Goal: Information Seeking & Learning: Learn about a topic

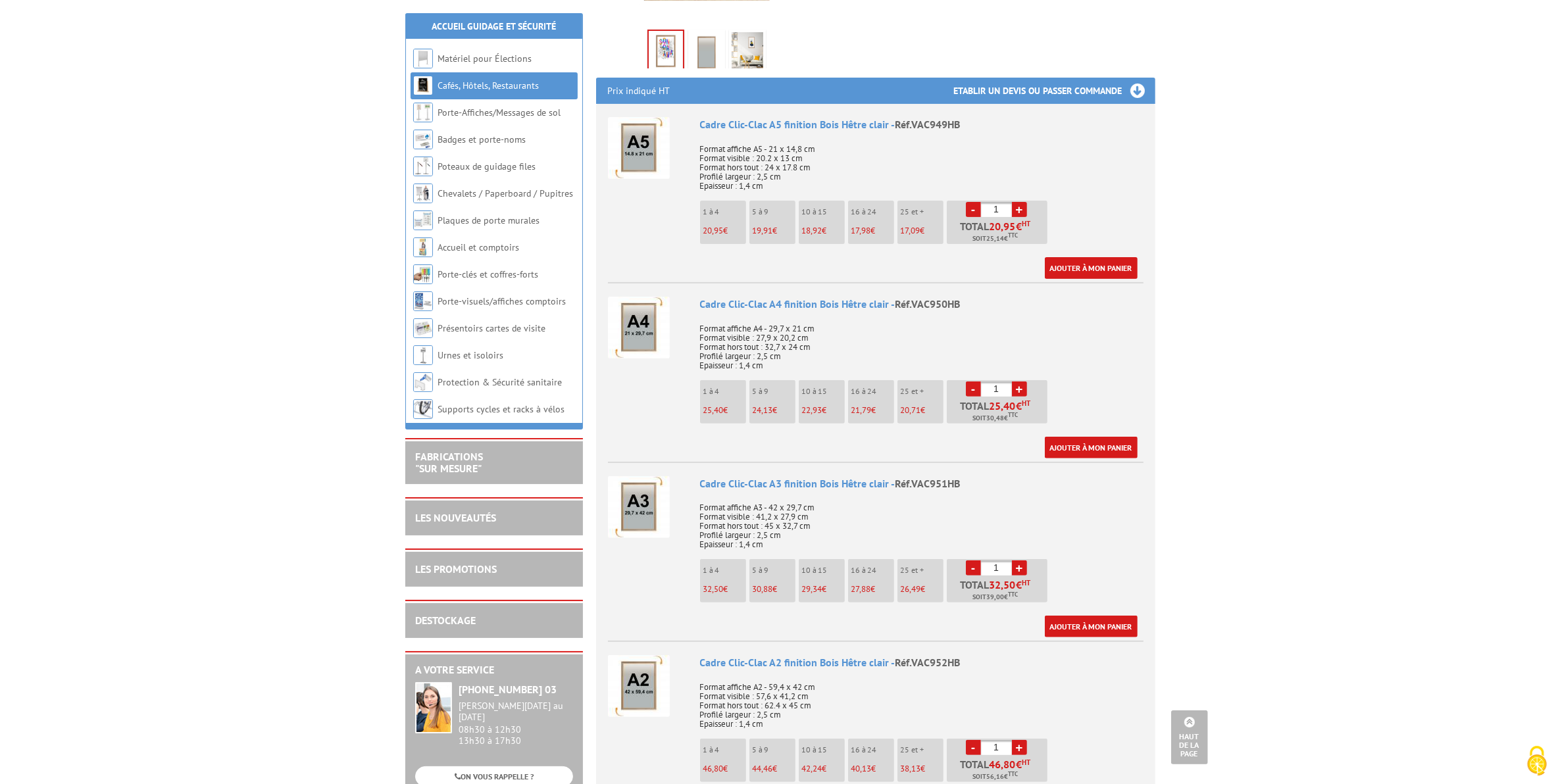
scroll to position [411, 0]
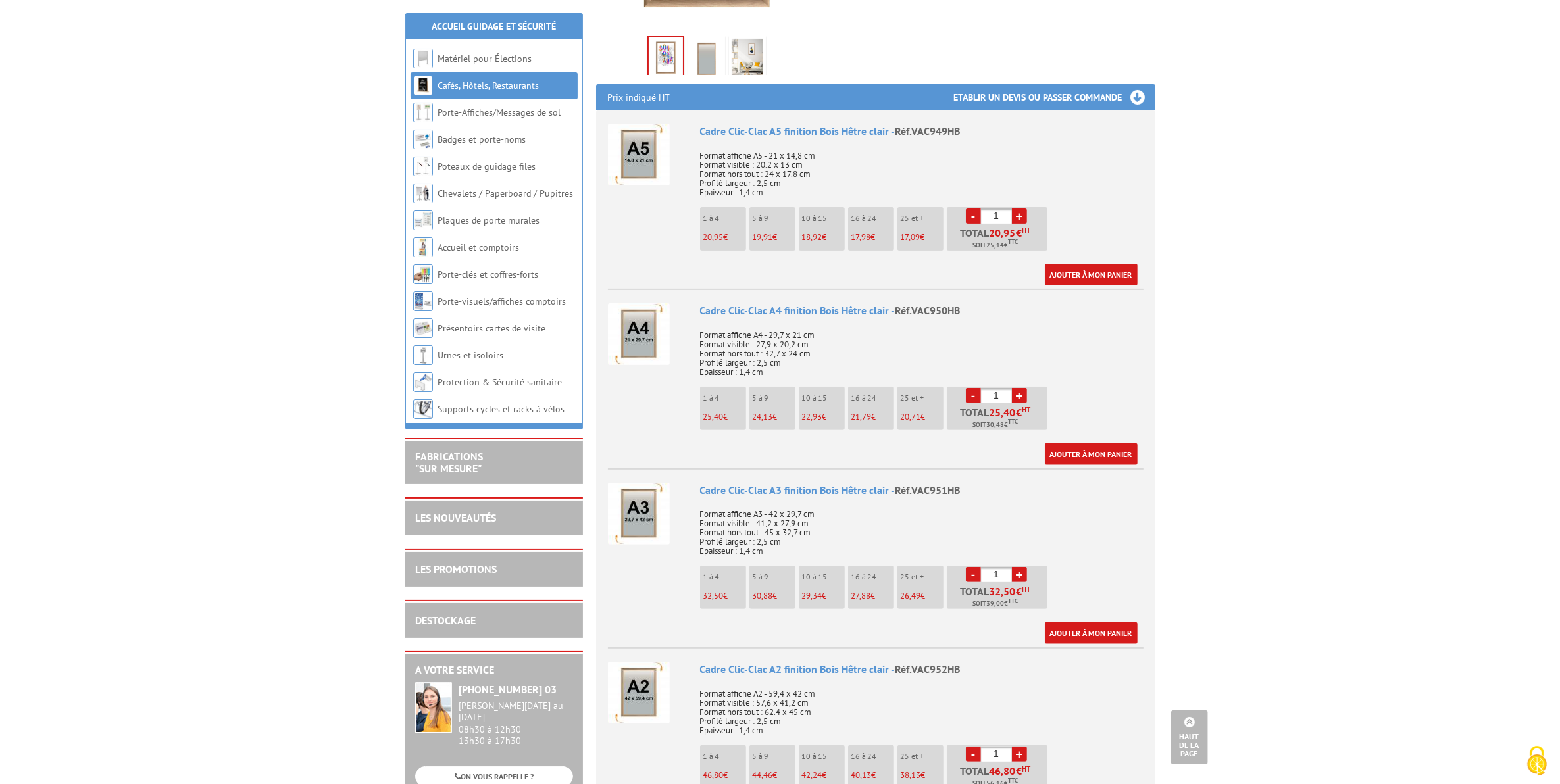
click at [699, 68] on img at bounding box center [706, 60] width 32 height 41
click at [745, 59] on img at bounding box center [747, 60] width 32 height 41
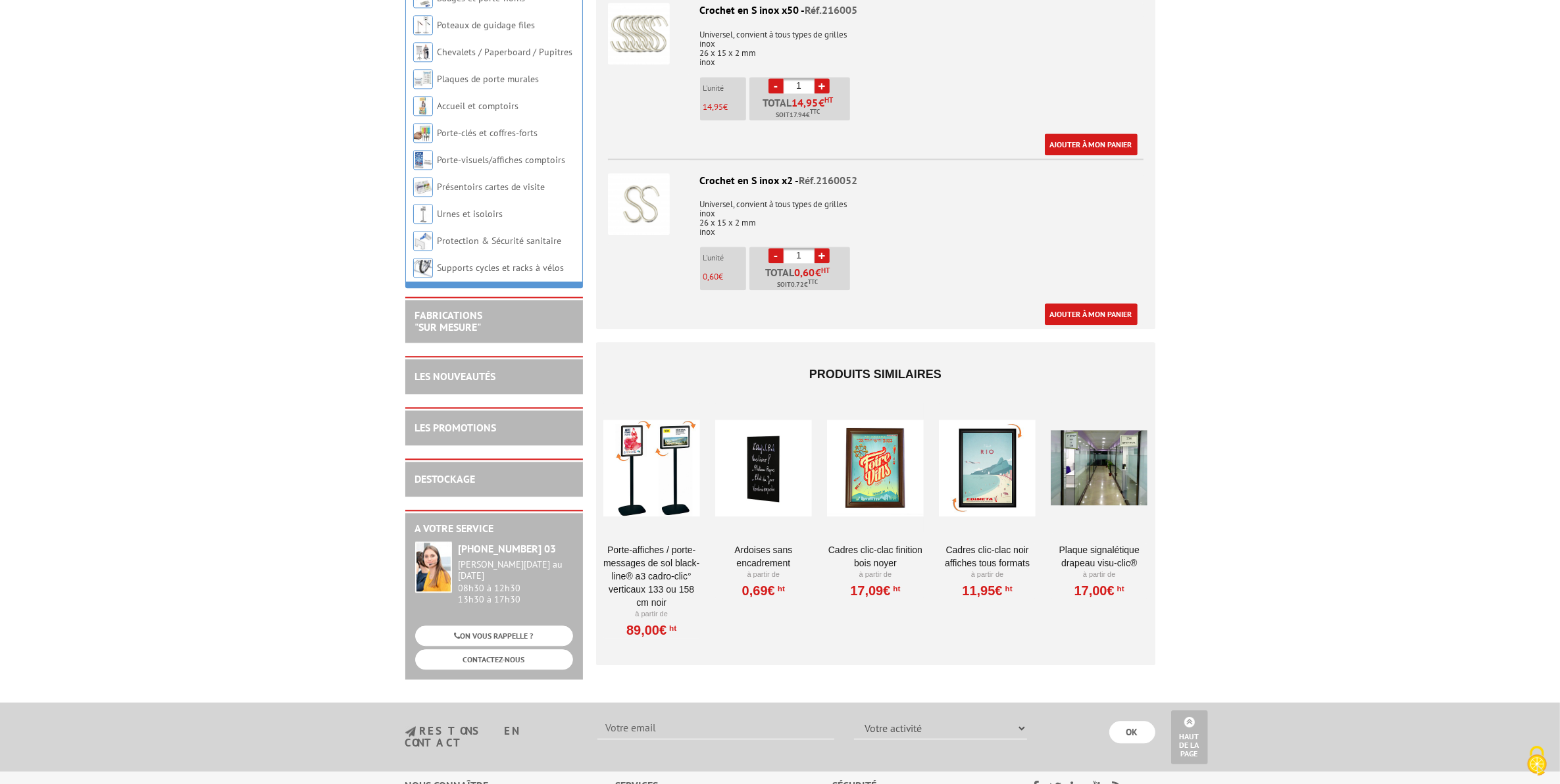
scroll to position [3945, 0]
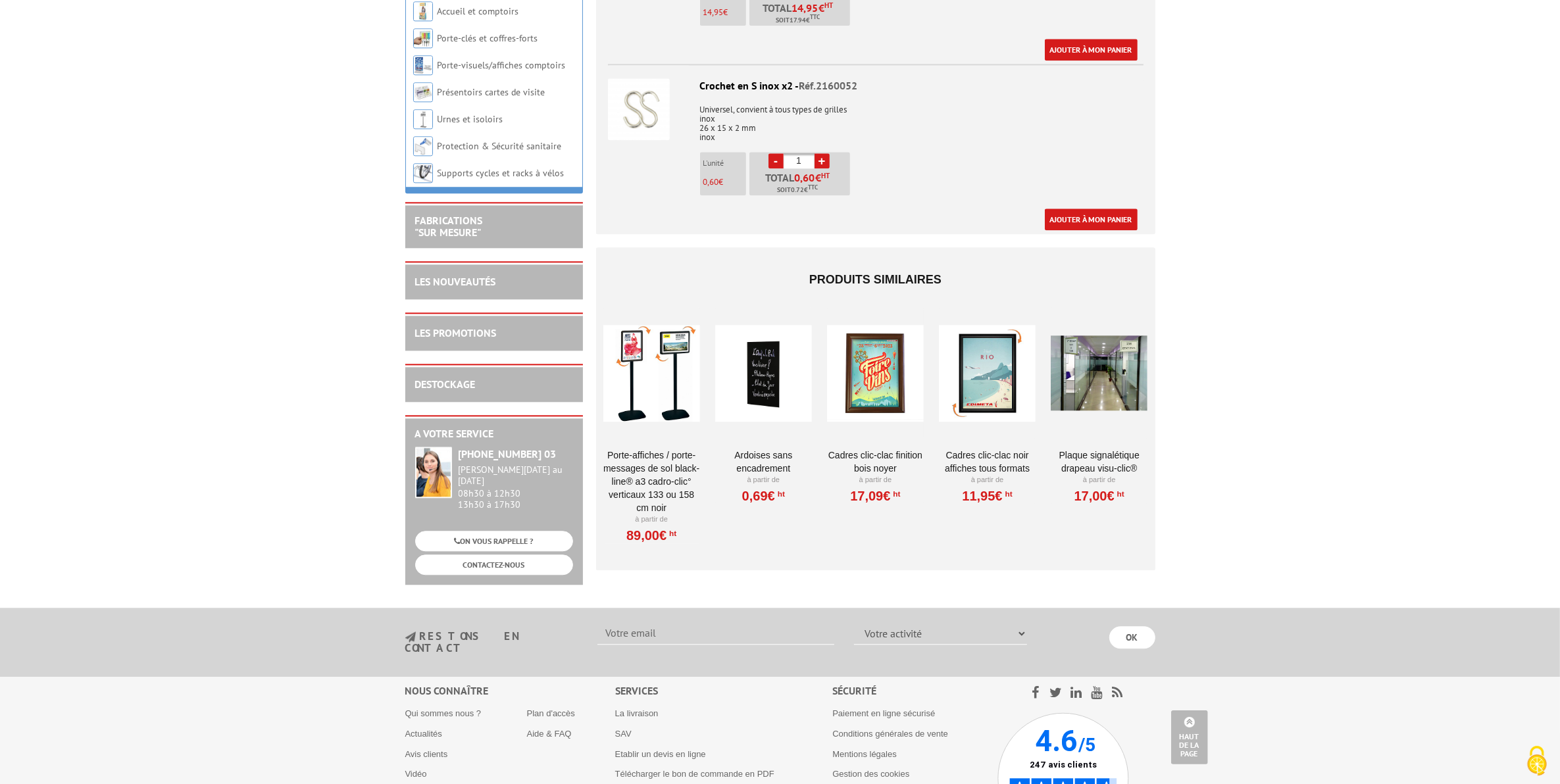
click at [670, 366] on div at bounding box center [652, 373] width 97 height 131
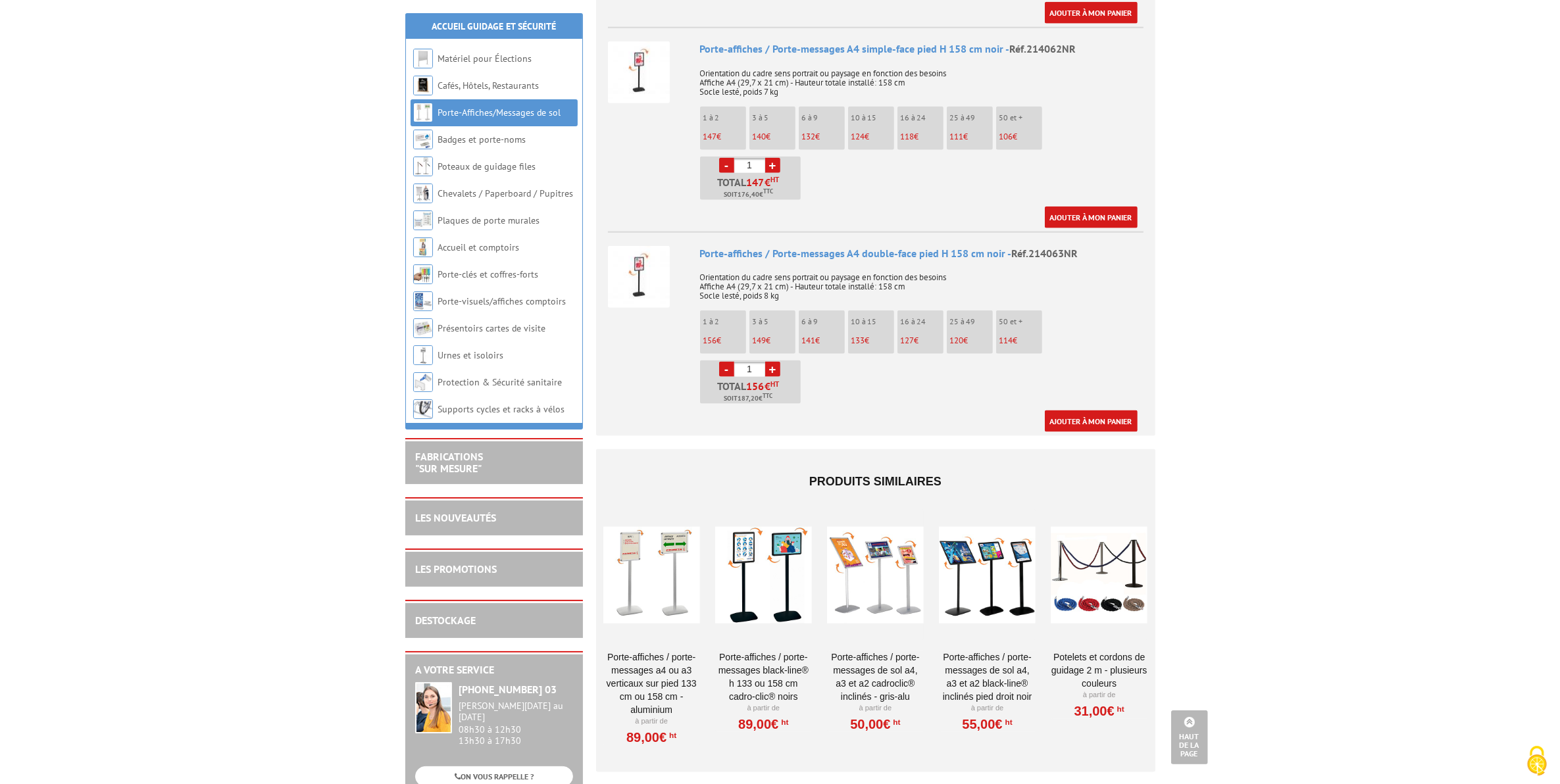
scroll to position [2137, 0]
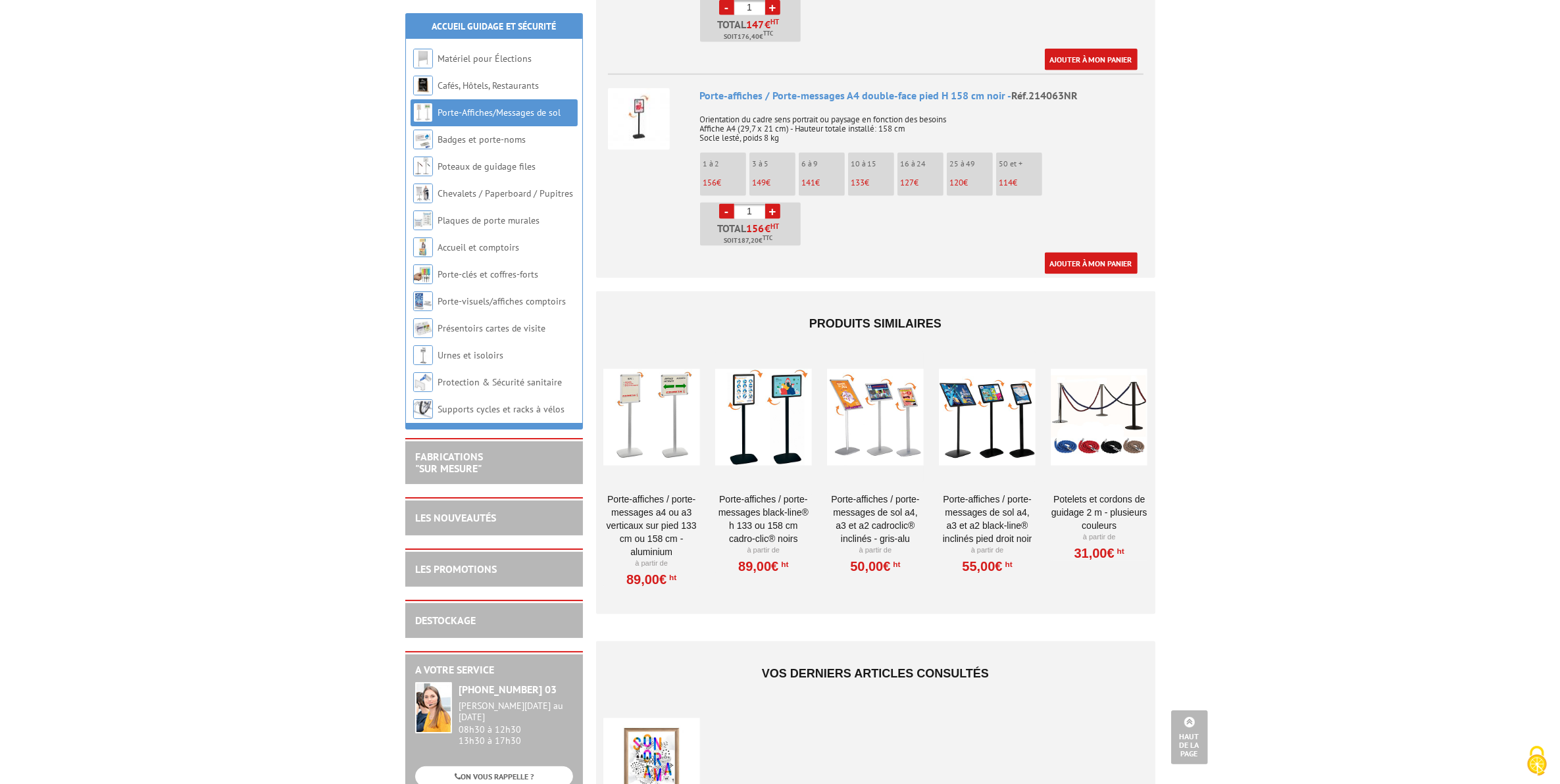
click at [971, 393] on div at bounding box center [987, 417] width 97 height 131
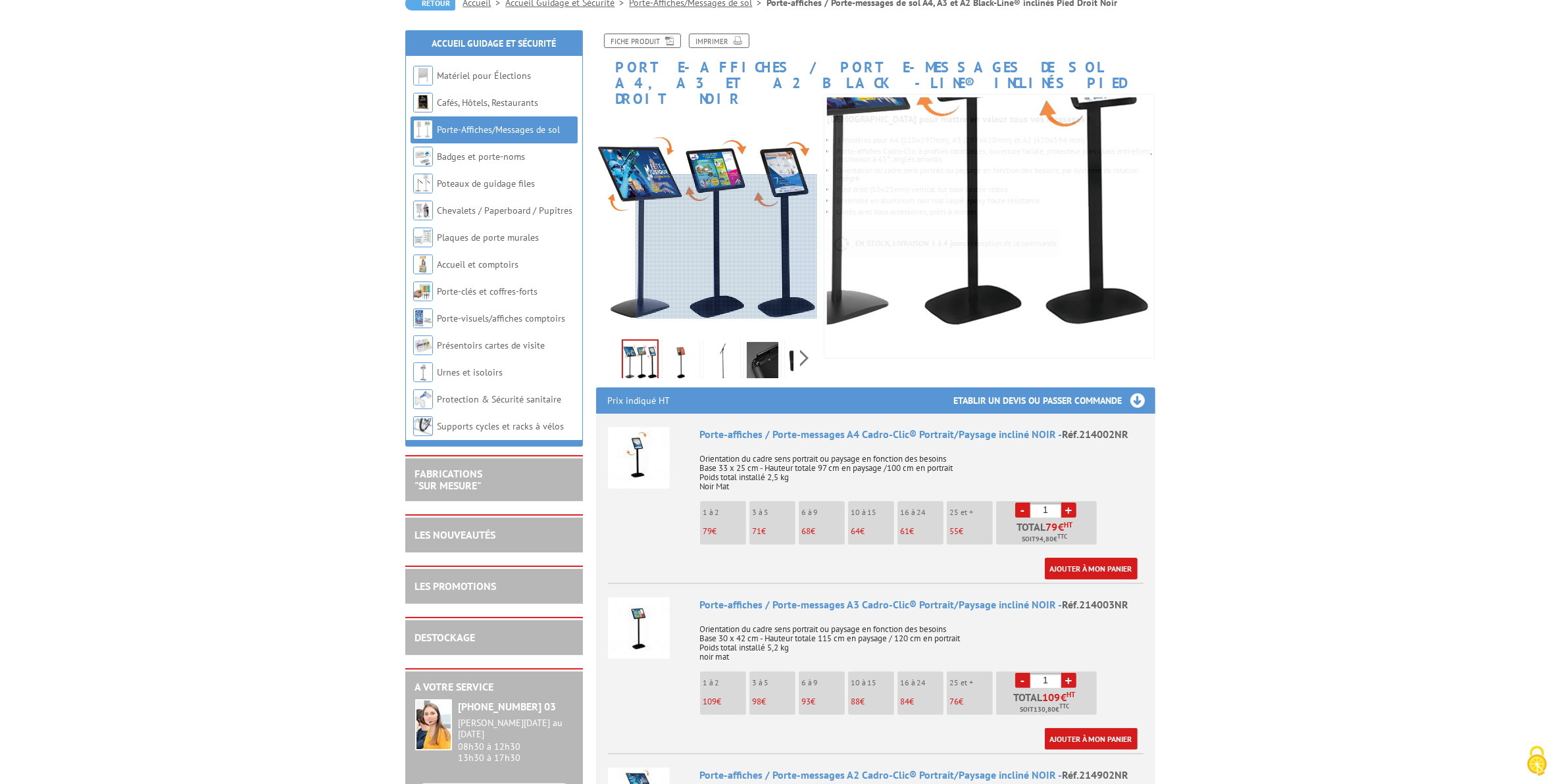
scroll to position [246, 0]
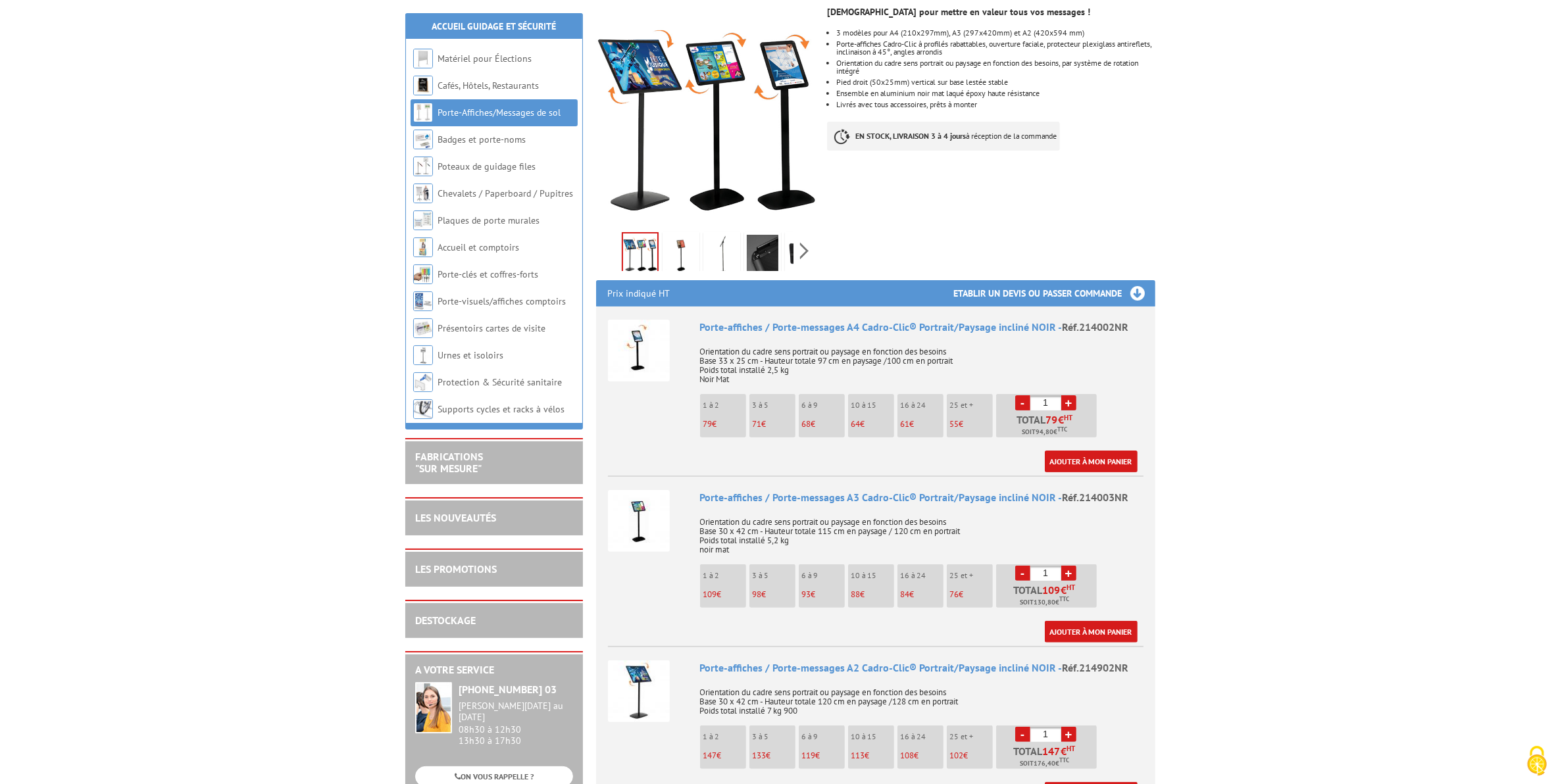
click at [637, 497] on img at bounding box center [639, 520] width 62 height 62
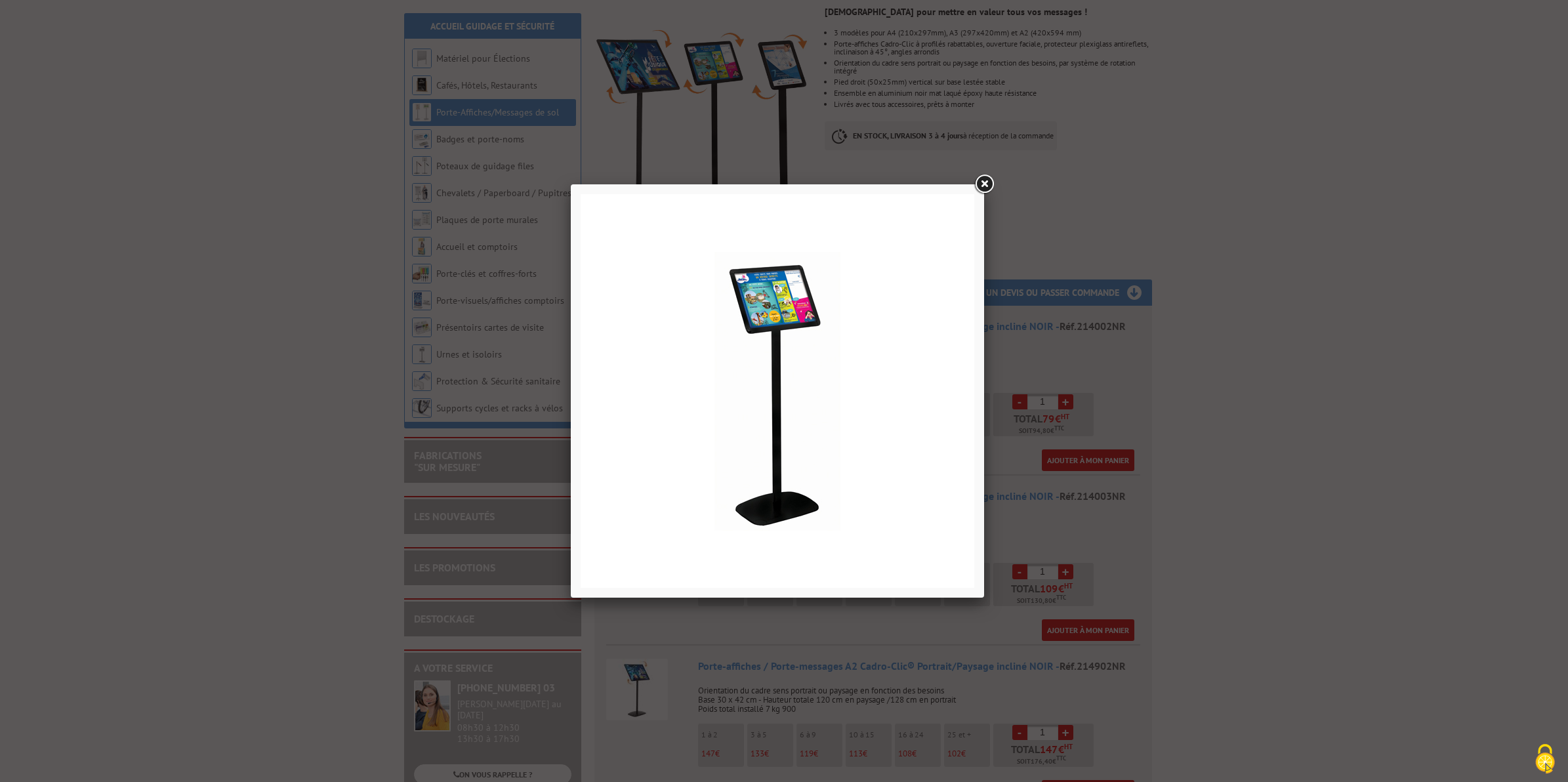
click at [985, 191] on link at bounding box center [984, 184] width 24 height 24
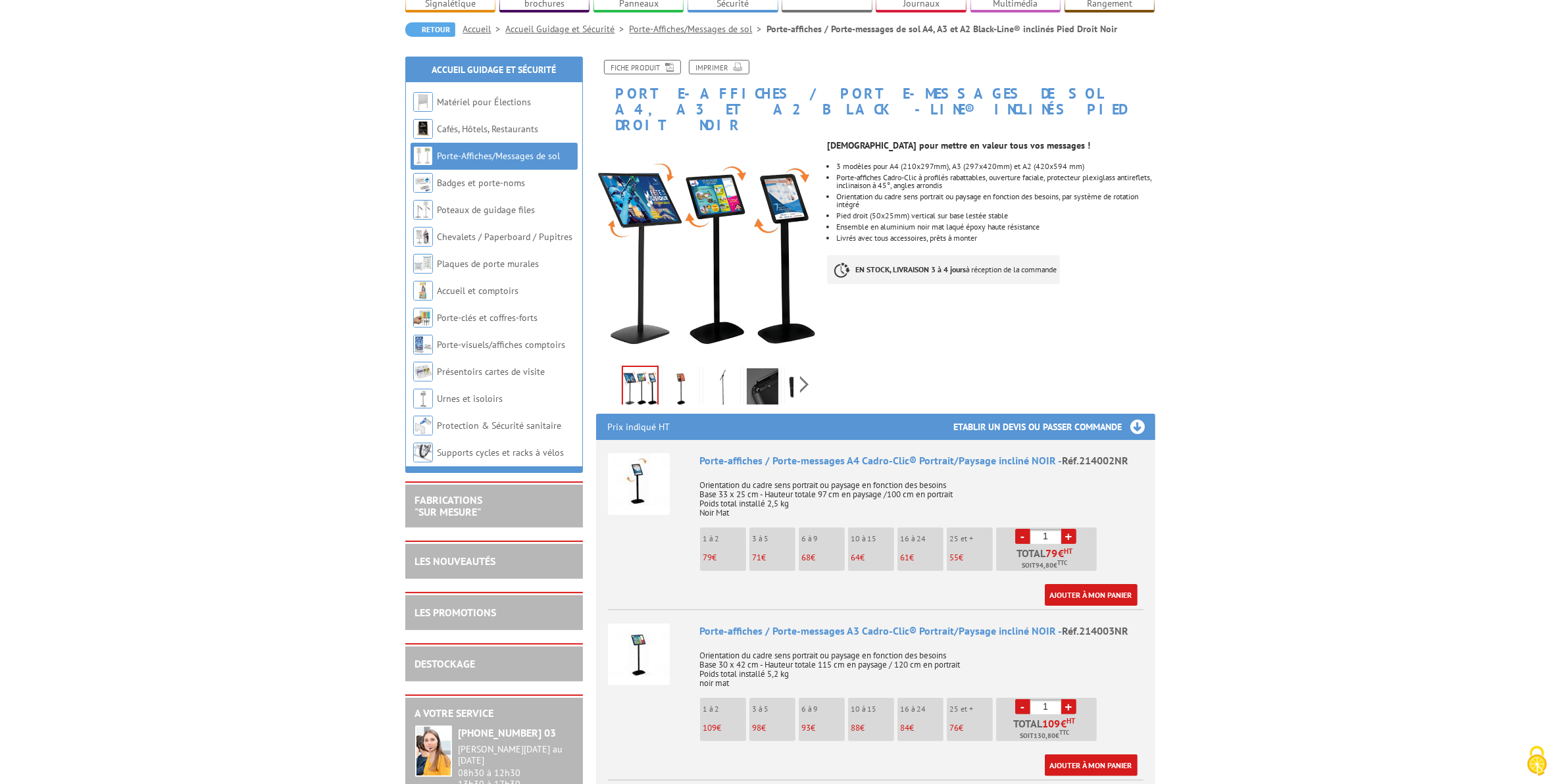
scroll to position [0, 0]
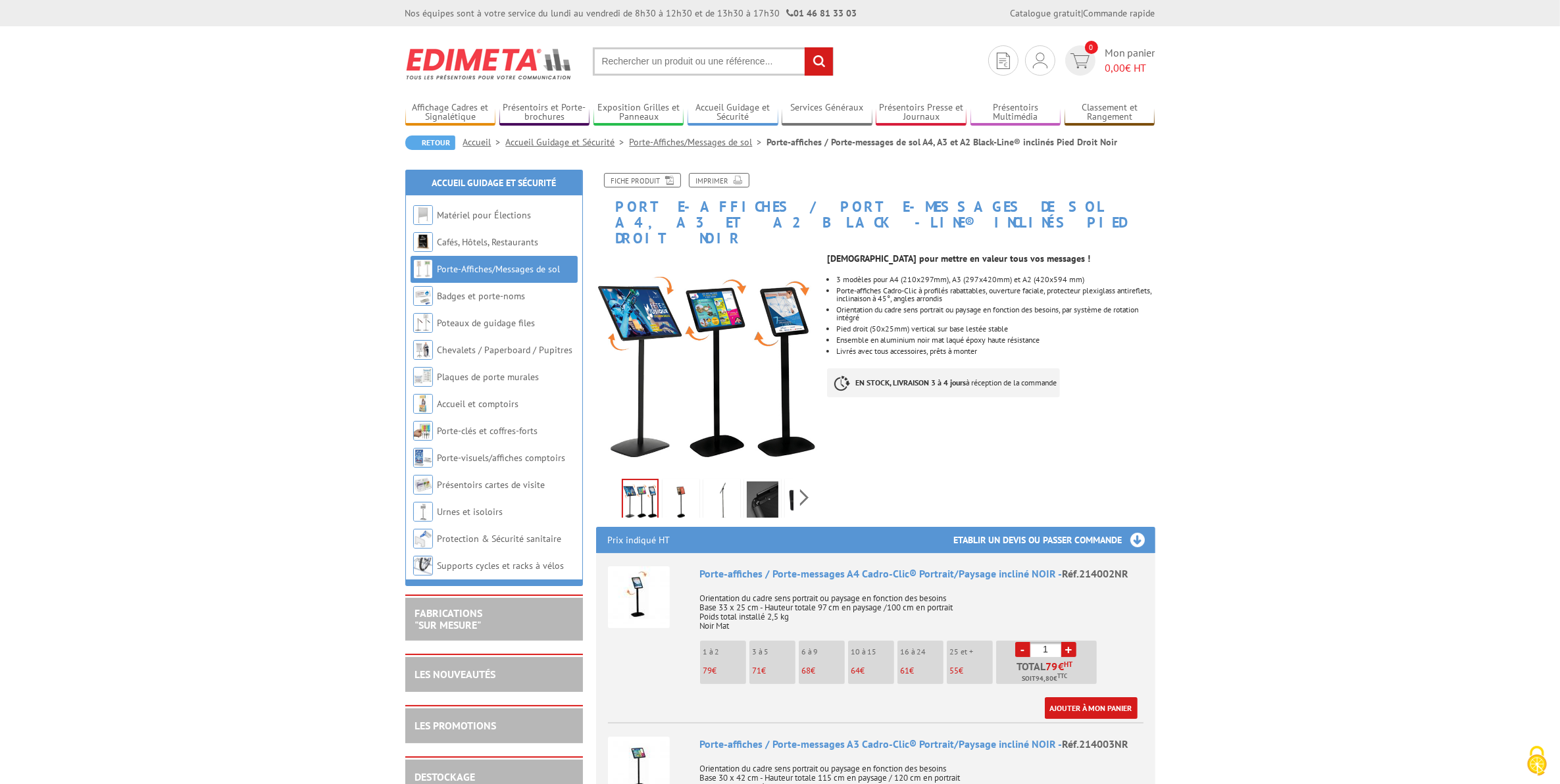
click at [803, 481] on div "Previous Next" at bounding box center [707, 496] width 222 height 46
click at [807, 483] on div "Previous Next" at bounding box center [707, 496] width 222 height 46
